Goal: Find specific page/section: Locate a particular part of the current website

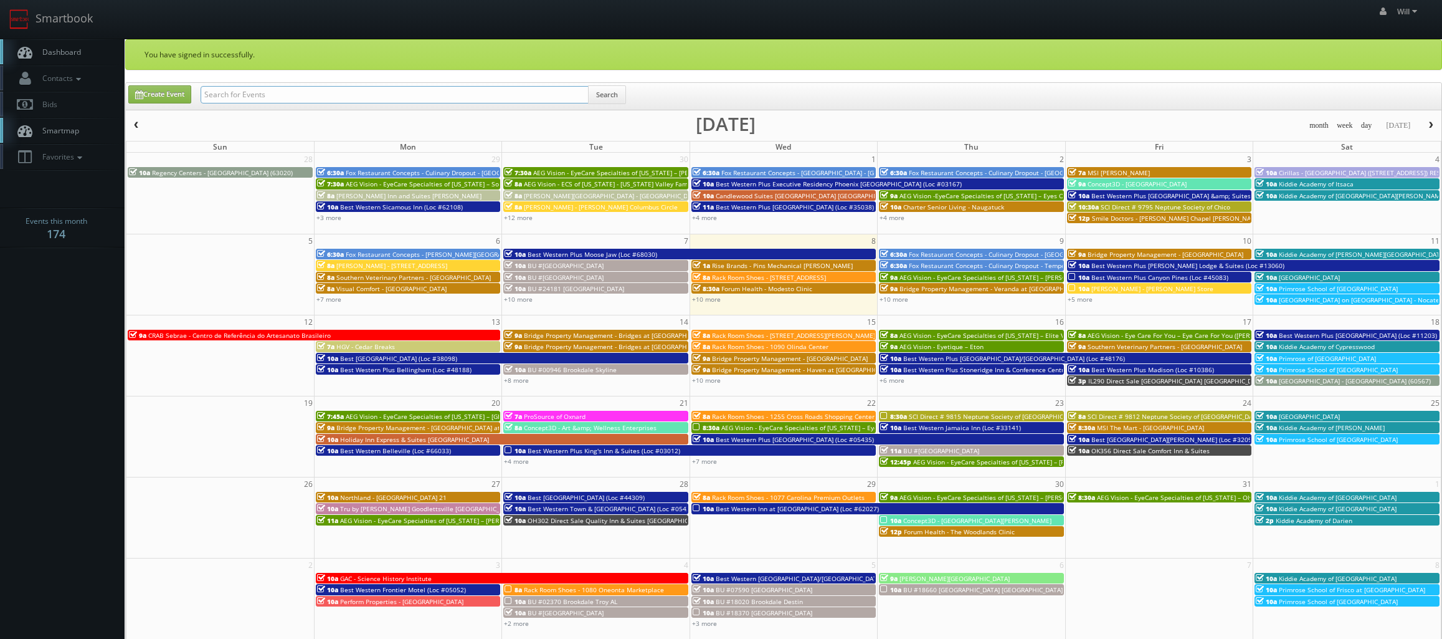
click at [302, 97] on input "text" at bounding box center [395, 94] width 388 height 17
paste input "(09-04-25) CNB18 Direct Sale Quality Inn Centre-Ville"
type input "(09-04-25) CNB18 Direct Sale Quality Inn Centre-Ville"
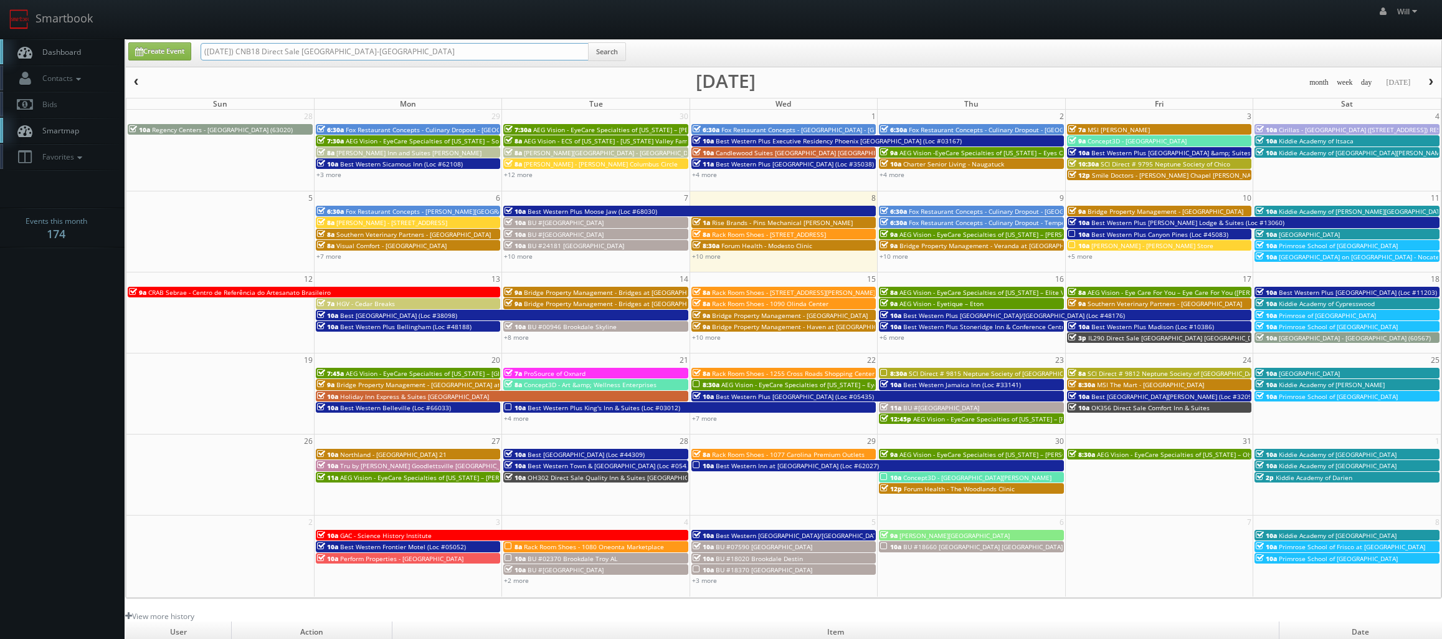
drag, startPoint x: 373, startPoint y: 52, endPoint x: 416, endPoint y: 10, distance: 60.4
click at [373, 52] on input "(09-04-25) CNB18 Direct Sale Quality Inn Centre-Ville" at bounding box center [395, 51] width 388 height 17
type input "(09-04-25) CNB18 Direct Sale Quality Inn Centre Ville"
drag, startPoint x: 247, startPoint y: 52, endPoint x: 115, endPoint y: 24, distance: 135.6
click at [123, 35] on body "Smartbook Toggle Side Navigation Toggle Top Navigation Will Will Profile Logout…" at bounding box center [721, 427] width 1442 height 854
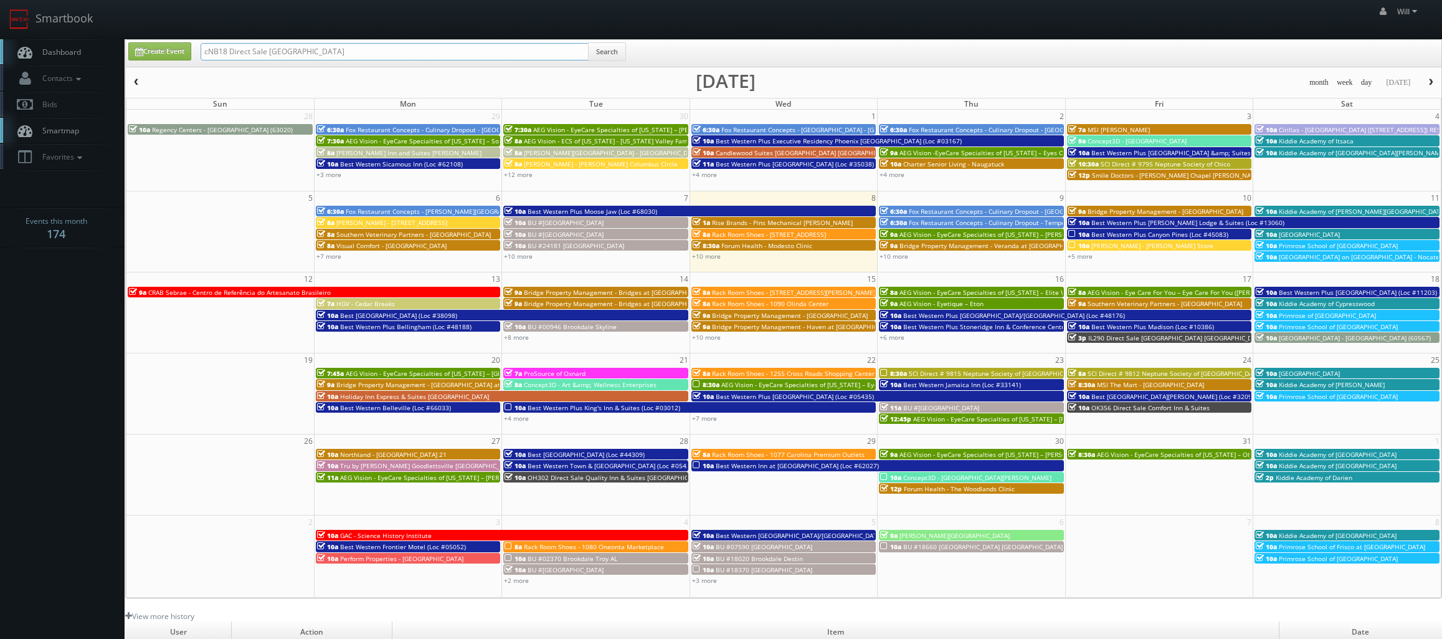
type input "cNB18 Direct Sale Quality Inn Centre Ville"
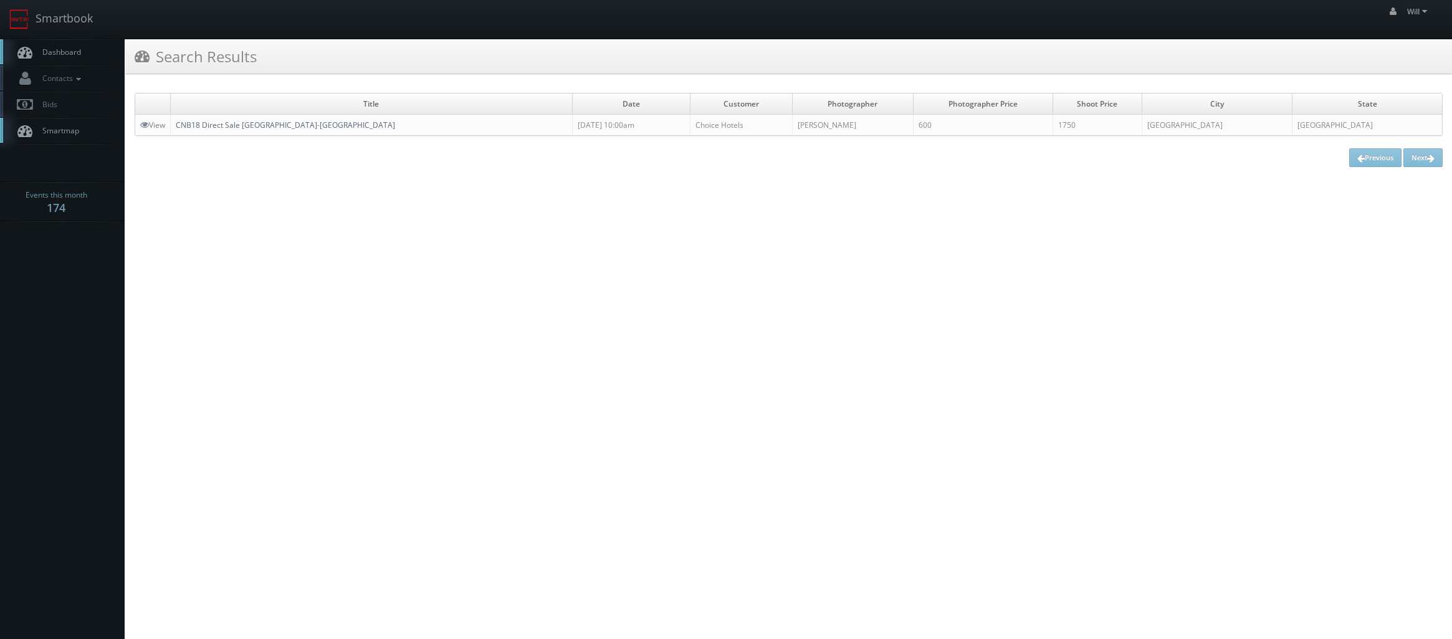
click at [255, 123] on link "CNB18 Direct Sale [GEOGRAPHIC_DATA]-[GEOGRAPHIC_DATA]" at bounding box center [285, 125] width 219 height 11
